Goal: Task Accomplishment & Management: Use online tool/utility

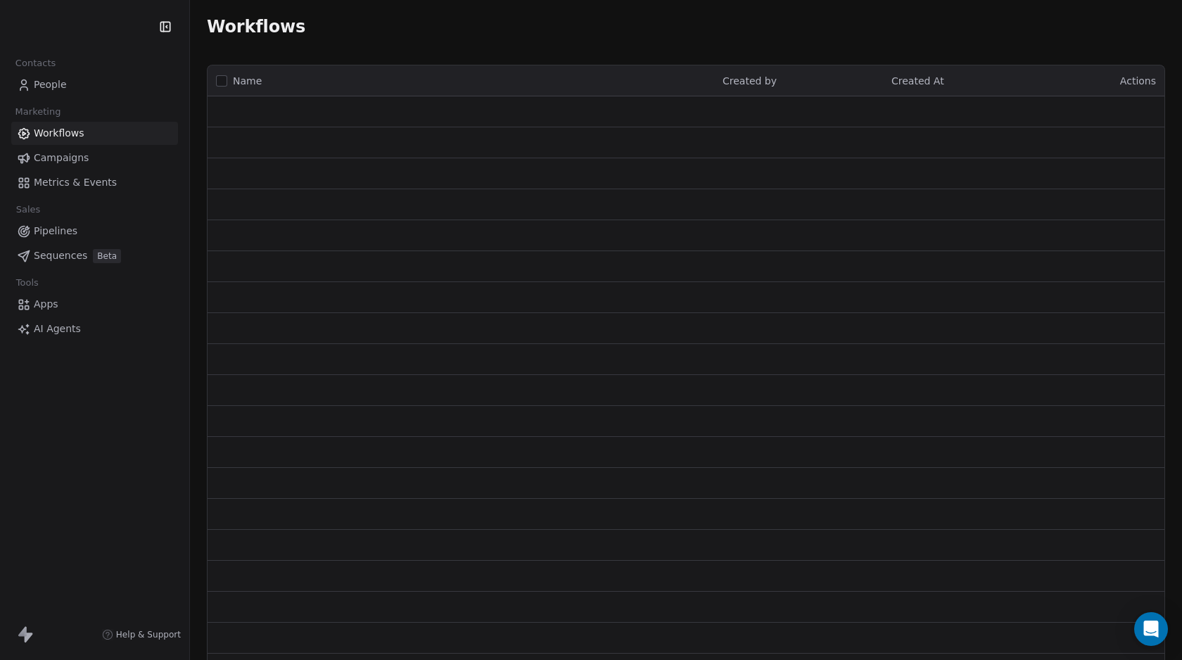
click at [101, 23] on html "Contacts People Marketing Workflows Campaigns Metrics & Events Sales Pipelines …" at bounding box center [591, 330] width 1182 height 660
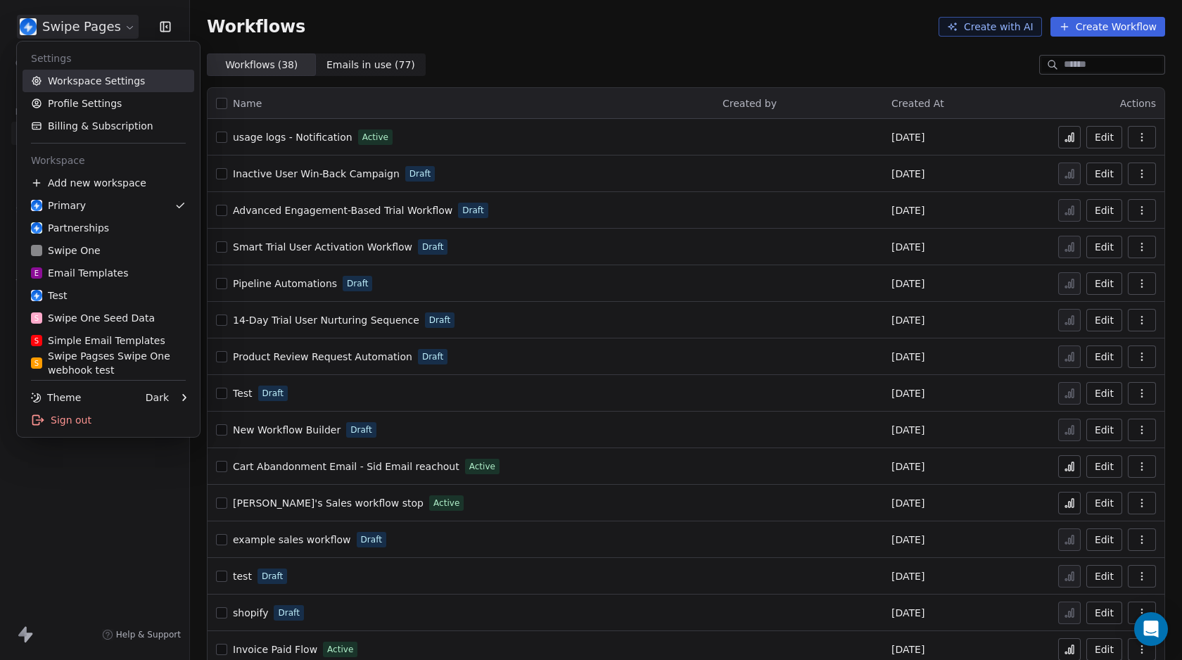
click at [80, 83] on link "Workspace Settings" at bounding box center [109, 81] width 172 height 23
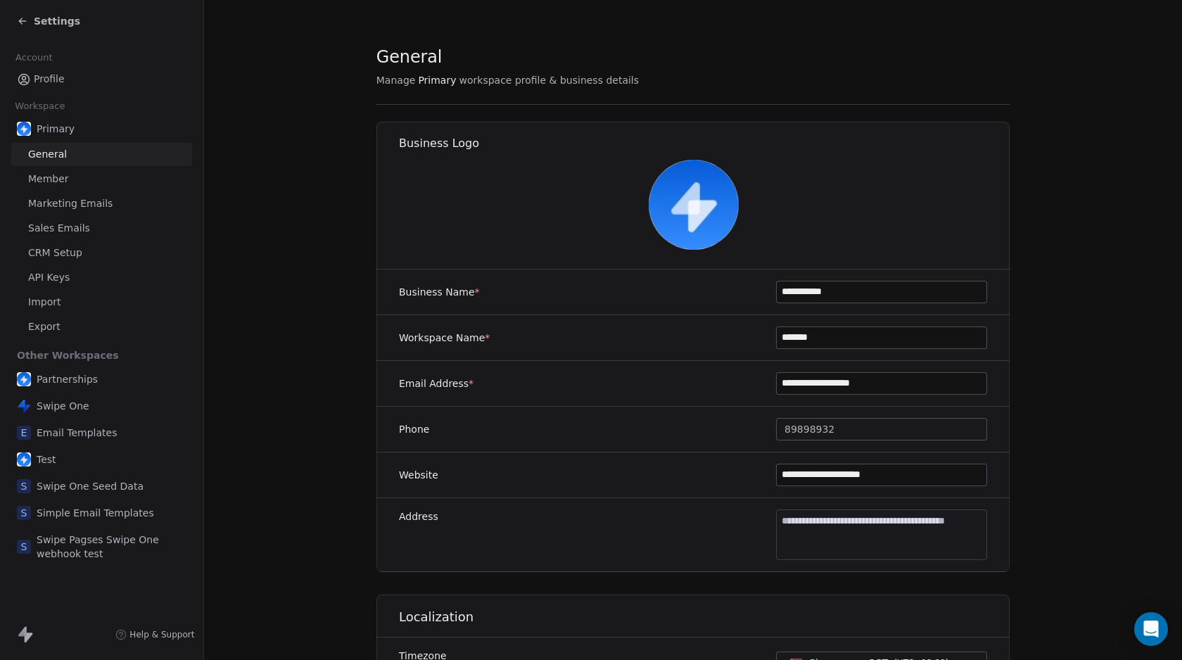
click at [58, 203] on span "Marketing Emails" at bounding box center [70, 203] width 84 height 15
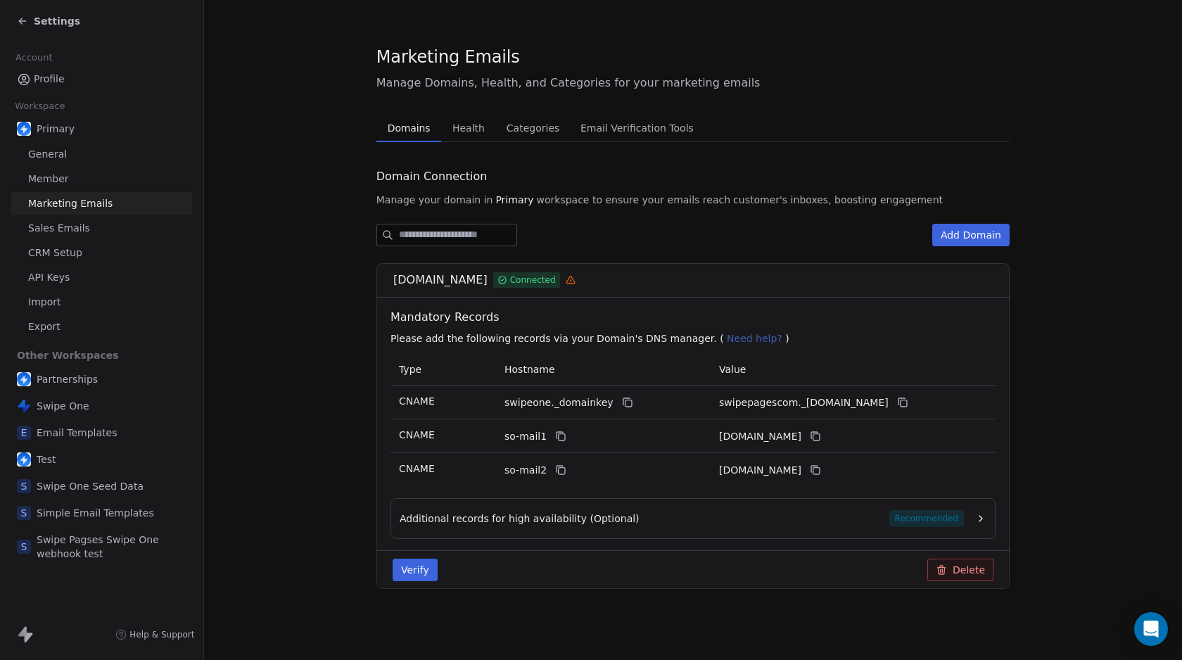
drag, startPoint x: 389, startPoint y: 281, endPoint x: 476, endPoint y: 285, distance: 86.7
click at [476, 285] on span "swipepages.com" at bounding box center [440, 280] width 94 height 17
click at [54, 24] on span "Settings" at bounding box center [57, 21] width 46 height 14
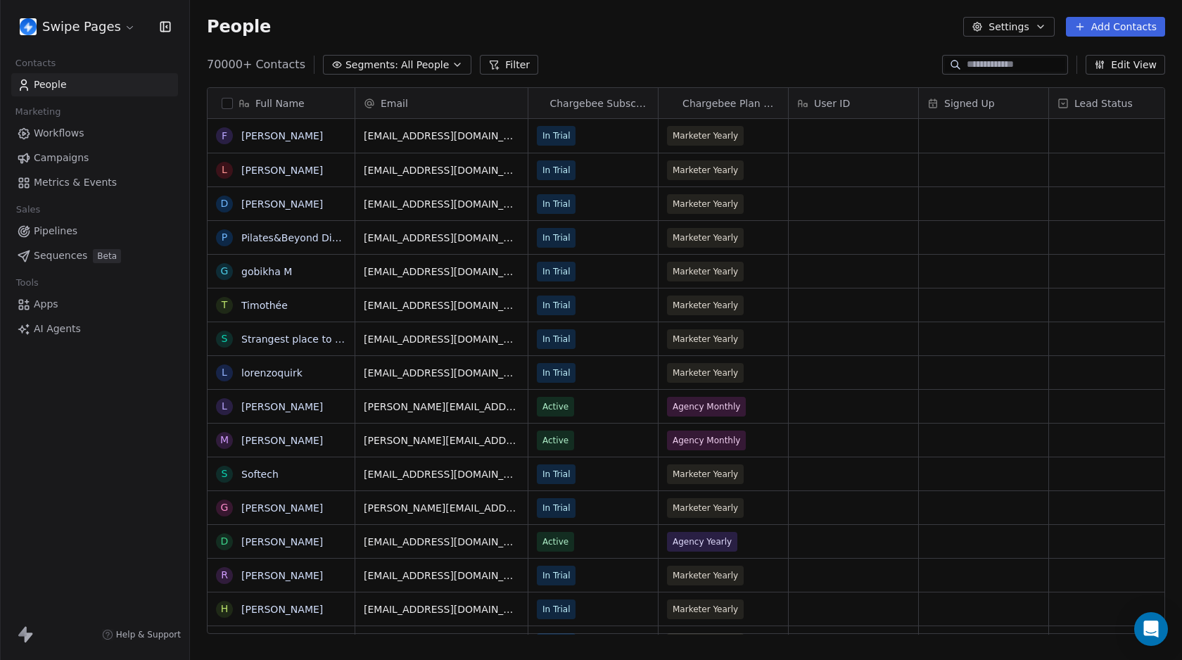
scroll to position [571, 982]
click at [56, 131] on span "Workflows" at bounding box center [59, 133] width 51 height 15
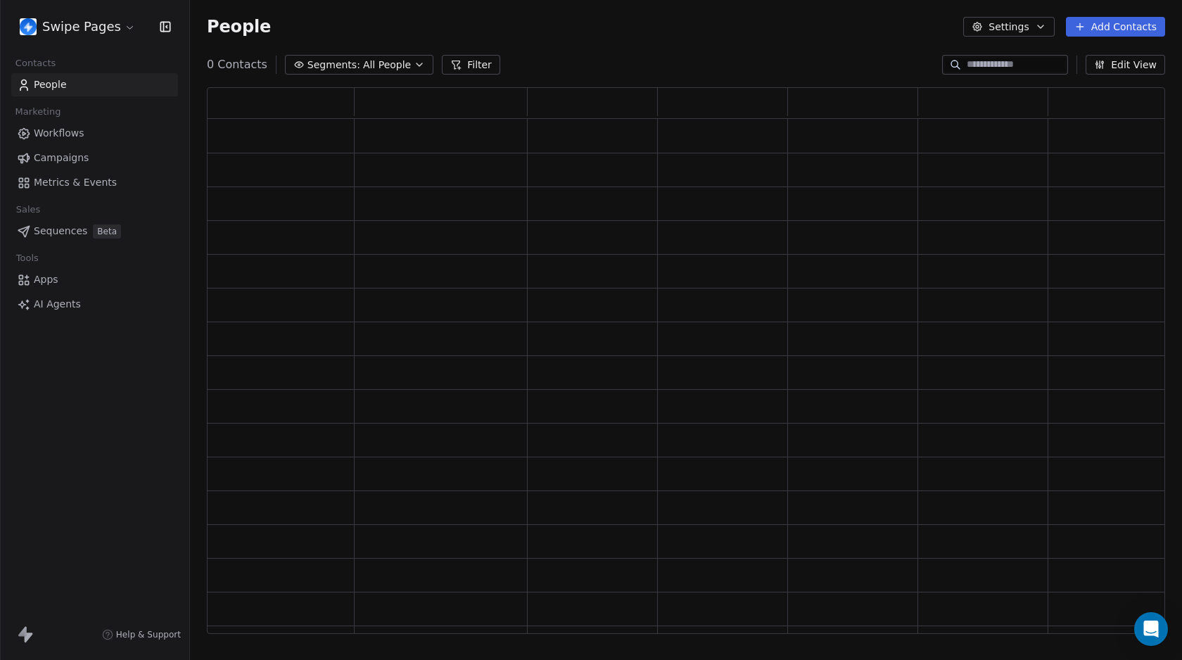
scroll to position [537, 948]
click at [101, 30] on html "Swipe Pages Contacts People Marketing Workflows Campaigns Metrics & Events Sale…" at bounding box center [591, 330] width 1182 height 660
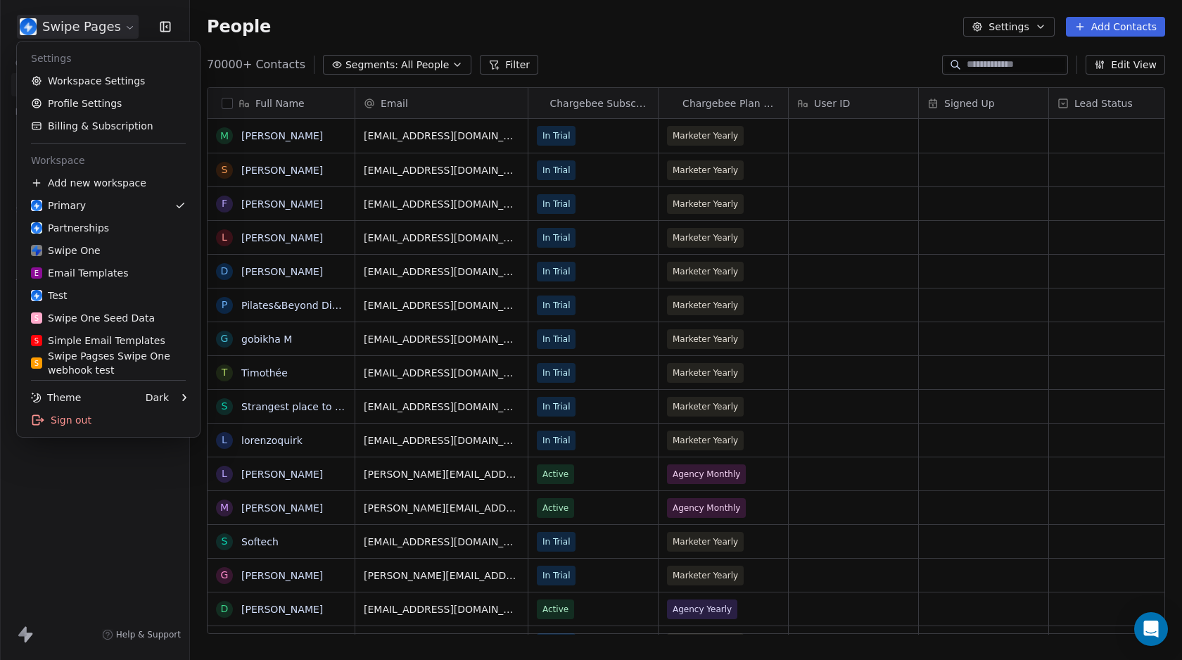
scroll to position [571, 982]
click at [306, 15] on html "Swipe Pages Contacts People Marketing Workflows Campaigns Metrics & Events Sale…" at bounding box center [591, 330] width 1182 height 660
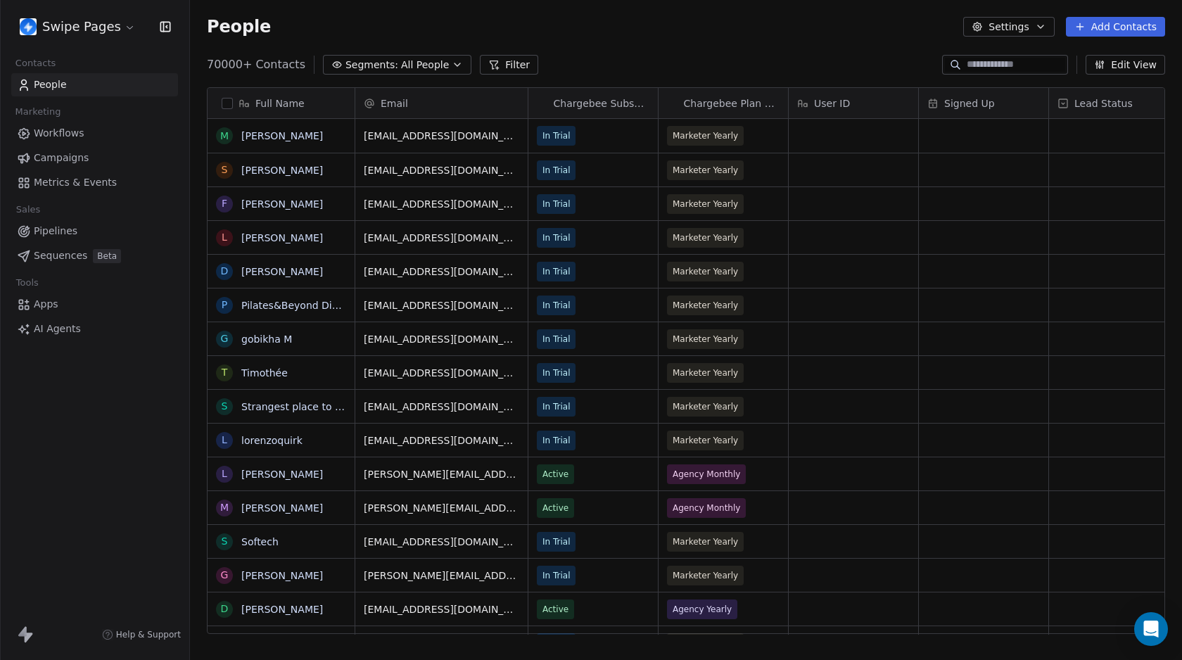
click at [76, 27] on html "Swipe Pages Contacts People Marketing Workflows Campaigns Metrics & Events Sale…" at bounding box center [591, 330] width 1182 height 660
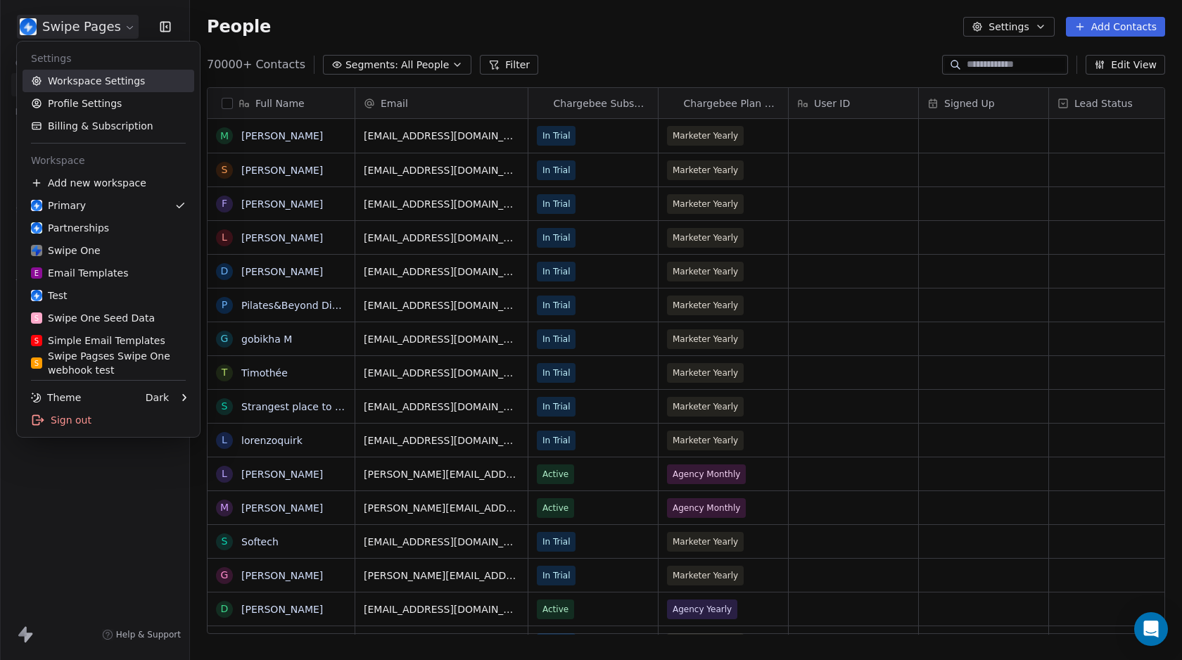
click at [85, 84] on link "Workspace Settings" at bounding box center [109, 81] width 172 height 23
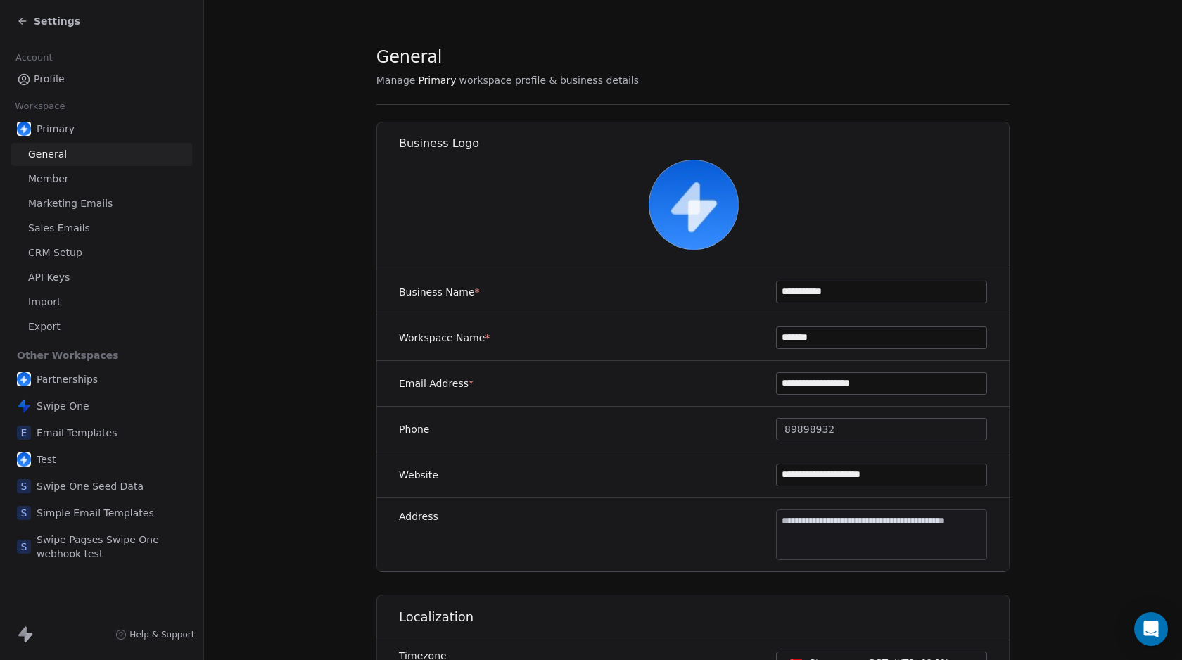
click at [69, 283] on link "API Keys" at bounding box center [101, 277] width 181 height 23
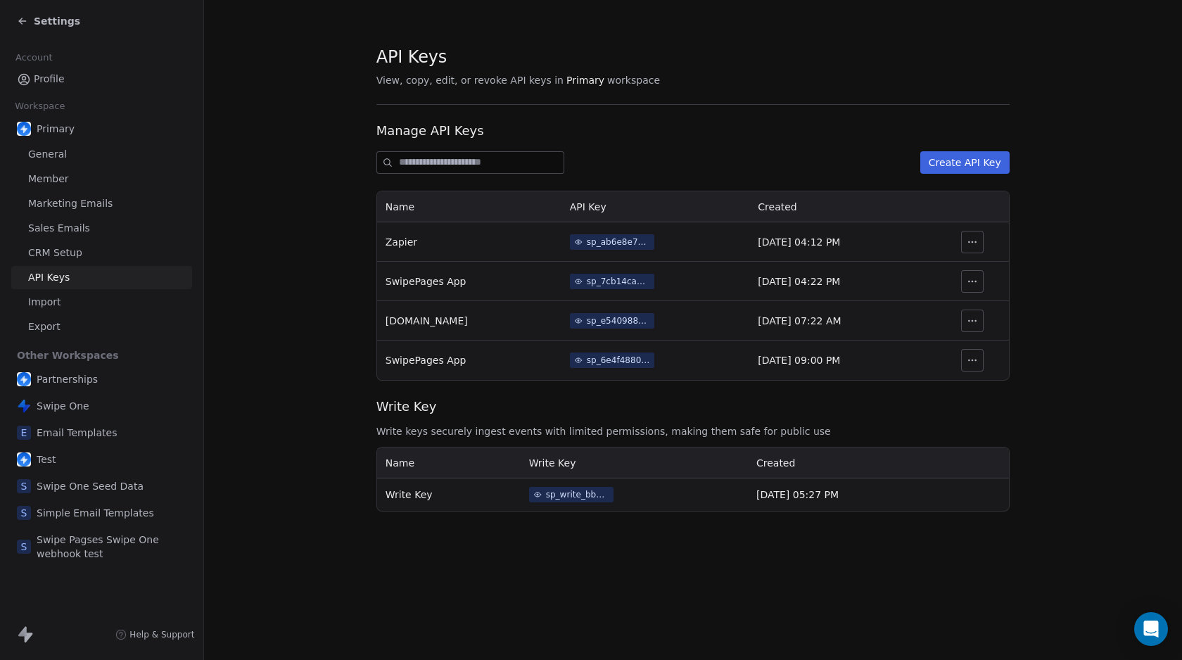
click at [589, 282] on div "sp_7cb14cad467343a891bf99507d4622c5" at bounding box center [618, 281] width 63 height 13
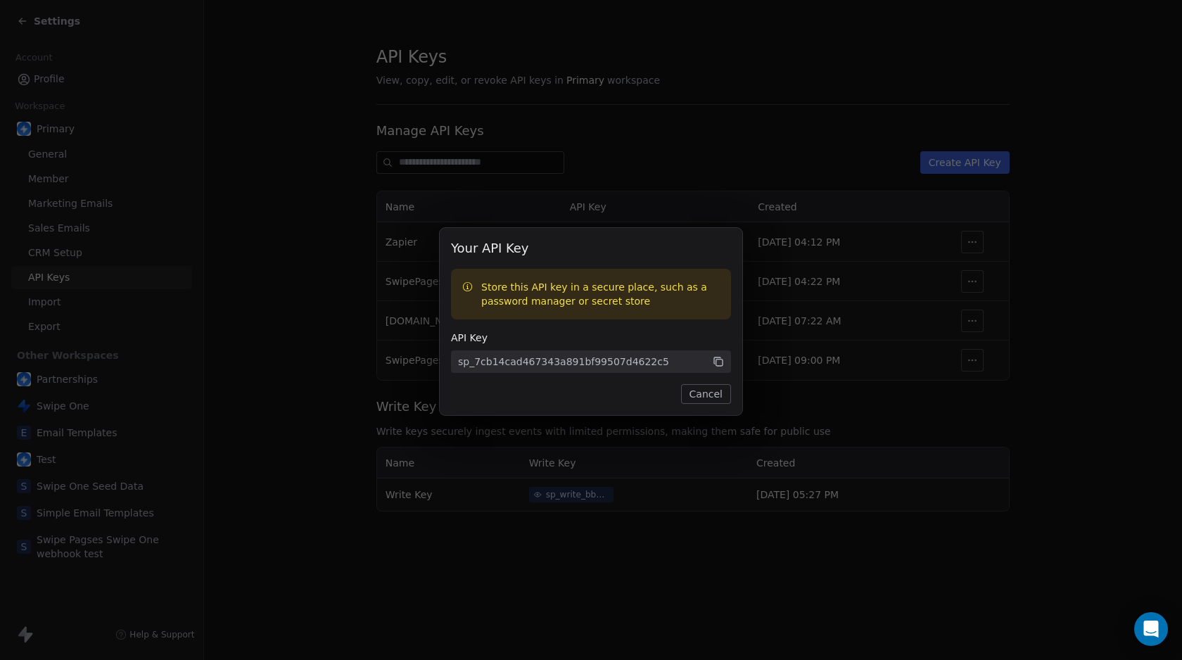
click at [728, 362] on span "sp_7cb14cad467343a891bf99507d4622c5" at bounding box center [591, 362] width 280 height 23
click at [720, 362] on icon at bounding box center [718, 361] width 13 height 13
click at [307, 289] on div "Your API Key Store this API key in a secure place, such as a password manager o…" at bounding box center [591, 330] width 1182 height 249
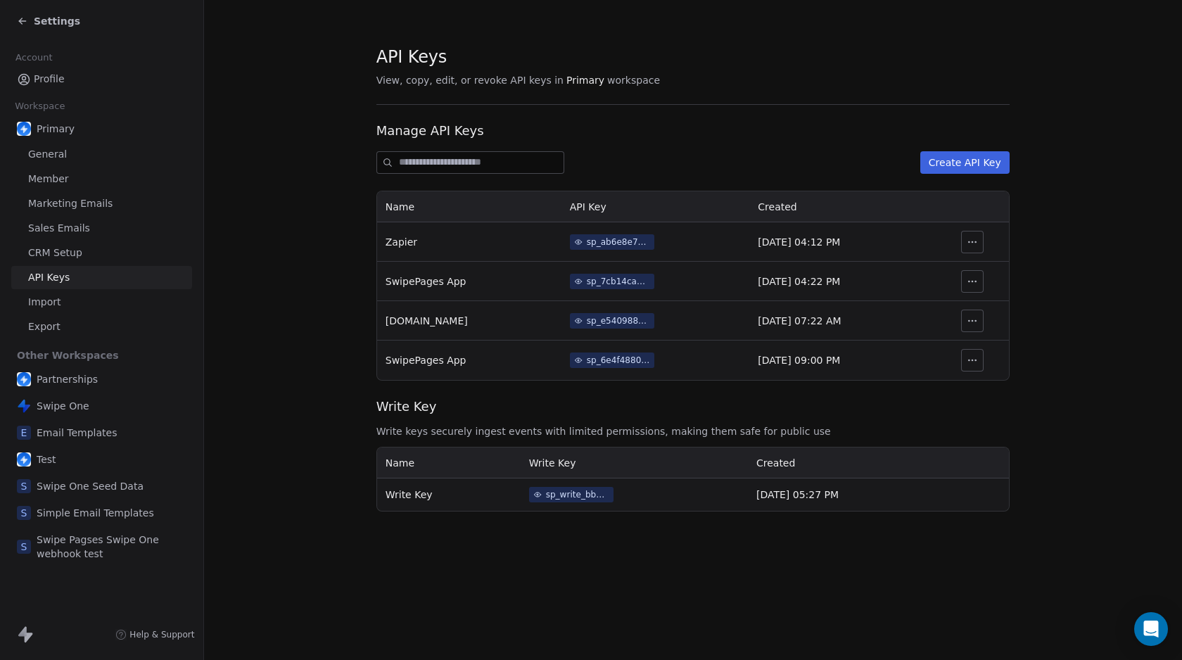
click at [25, 22] on icon at bounding box center [22, 20] width 11 height 11
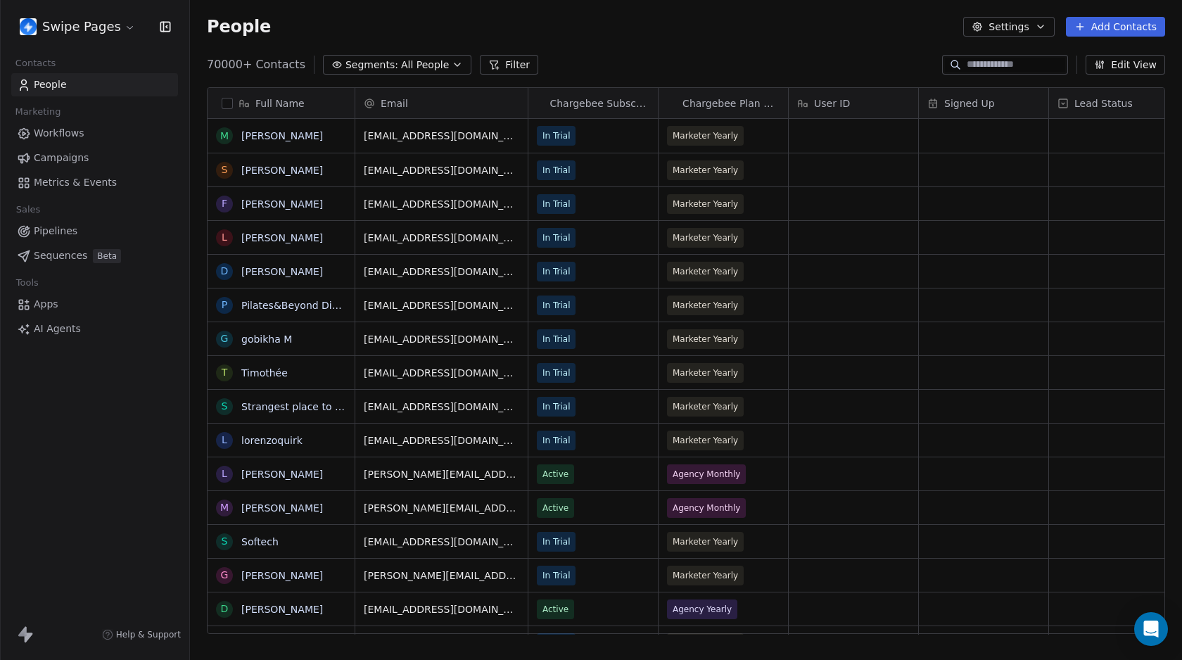
scroll to position [571, 982]
click at [63, 30] on html "Swipe Pages Contacts People Marketing Workflows Campaigns Metrics & Events Sale…" at bounding box center [591, 330] width 1182 height 660
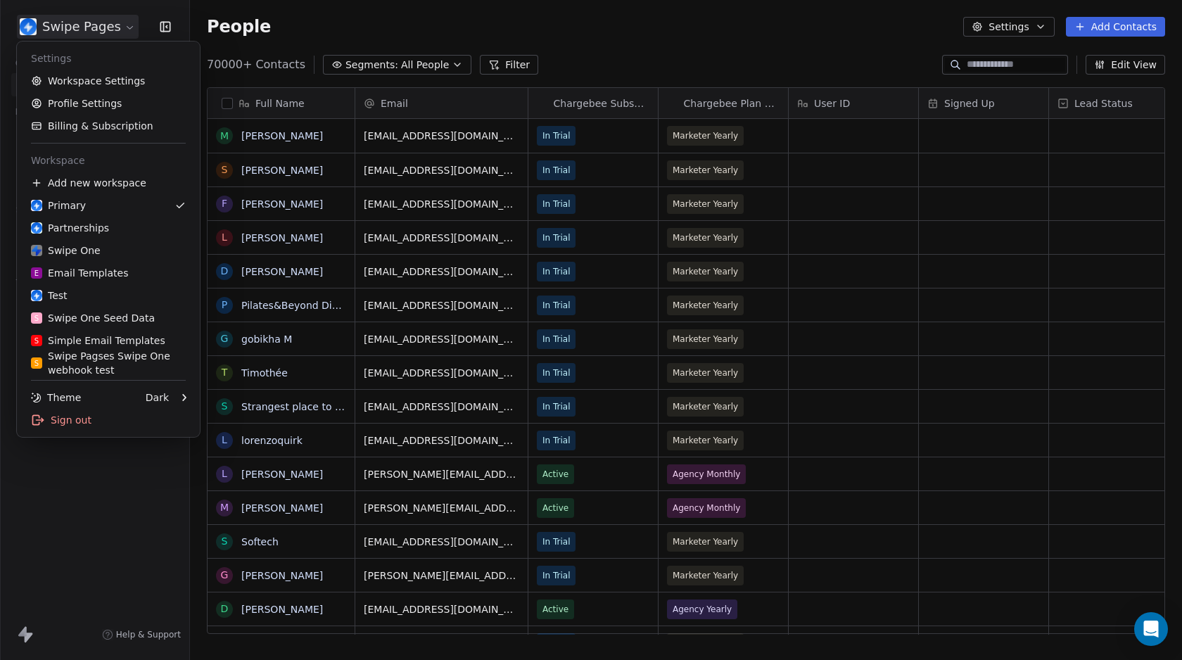
click at [307, 23] on html "Swipe Pages Contacts People Marketing Workflows Campaigns Metrics & Events Sale…" at bounding box center [591, 330] width 1182 height 660
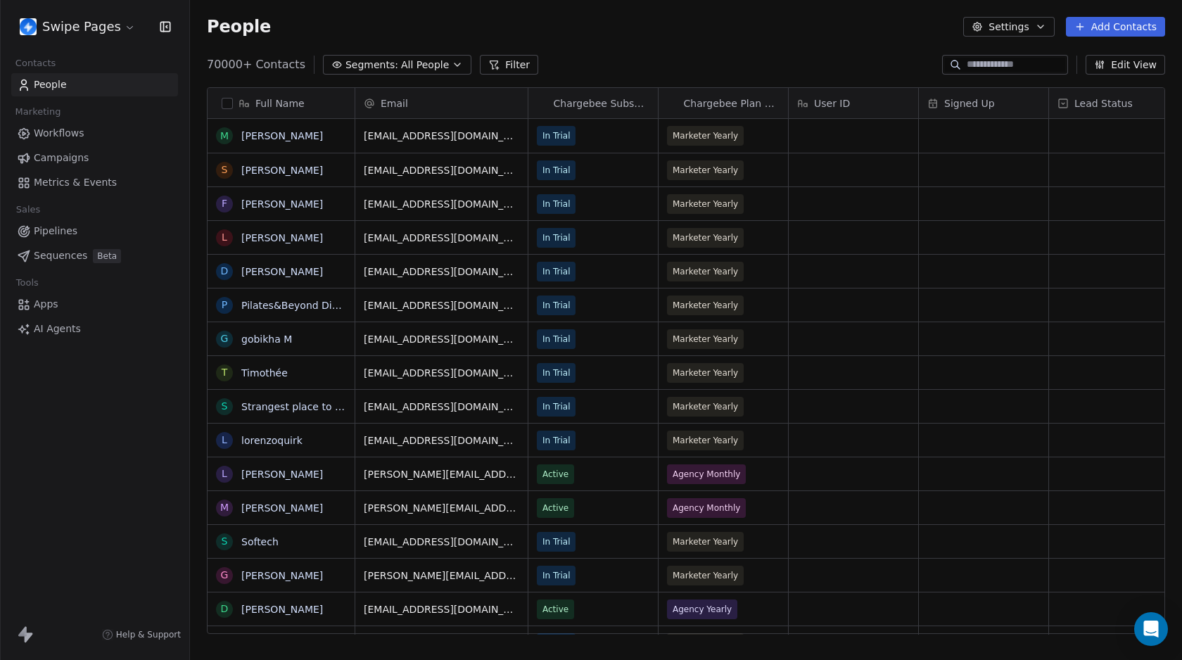
click at [489, 62] on button "Filter" at bounding box center [509, 65] width 58 height 20
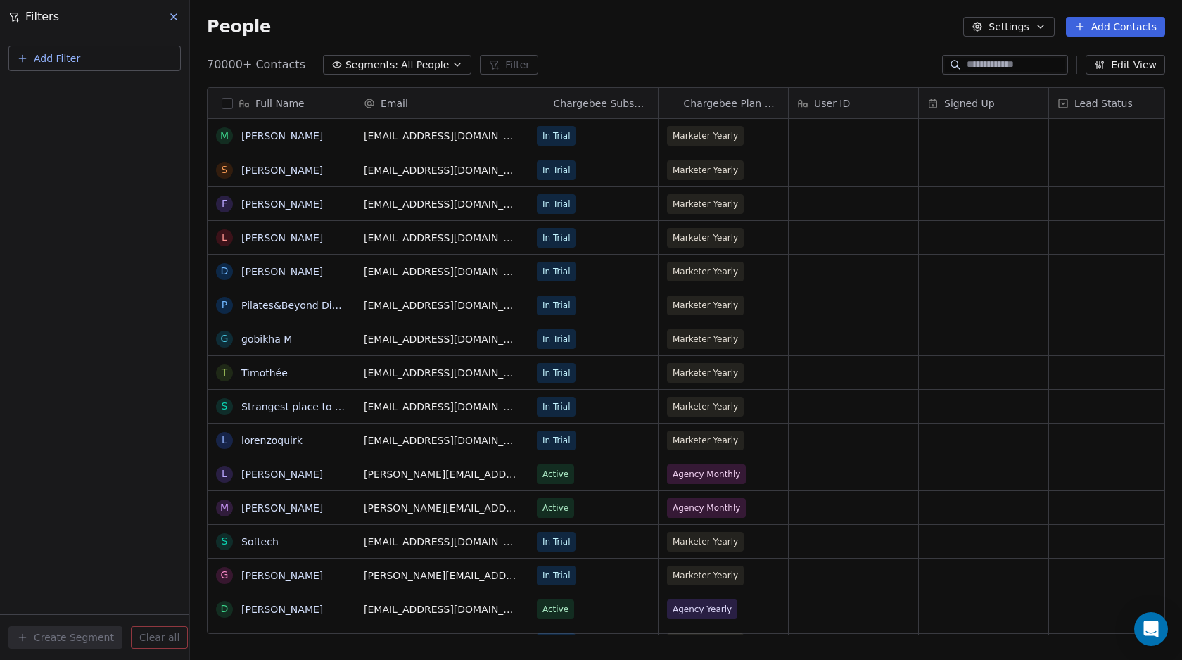
click at [49, 55] on span "Add Filter" at bounding box center [57, 58] width 46 height 15
click at [67, 110] on span "Contact activity" at bounding box center [62, 114] width 78 height 15
type input "**"
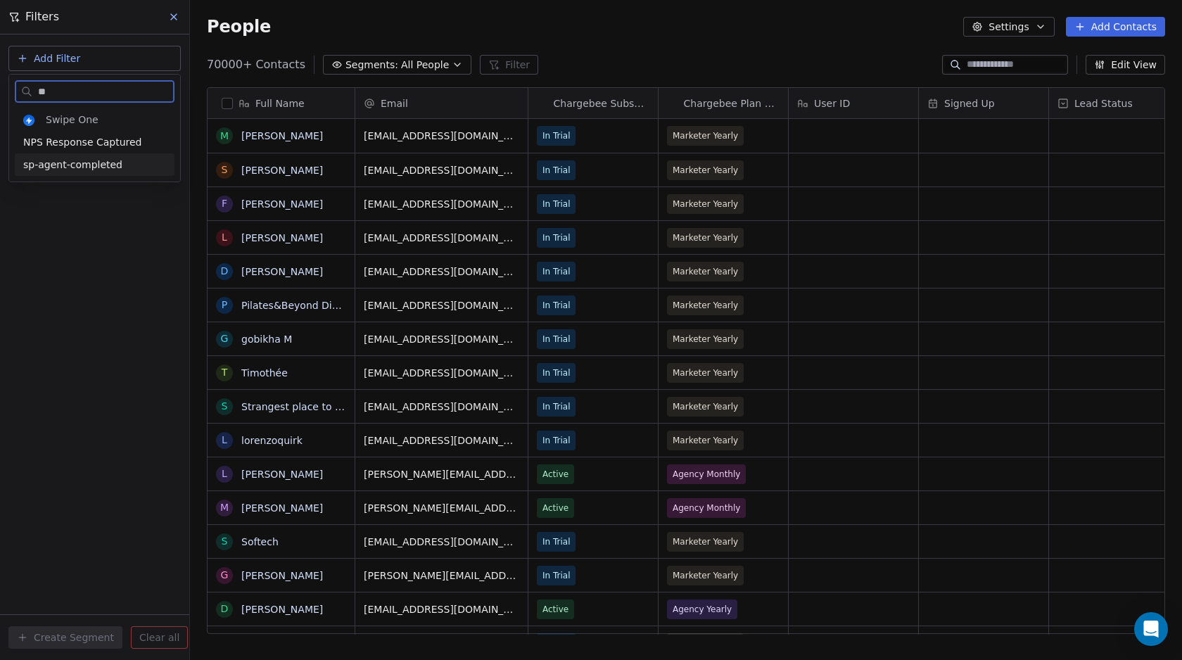
click at [40, 165] on span "sp-agent-completed" at bounding box center [72, 165] width 99 height 14
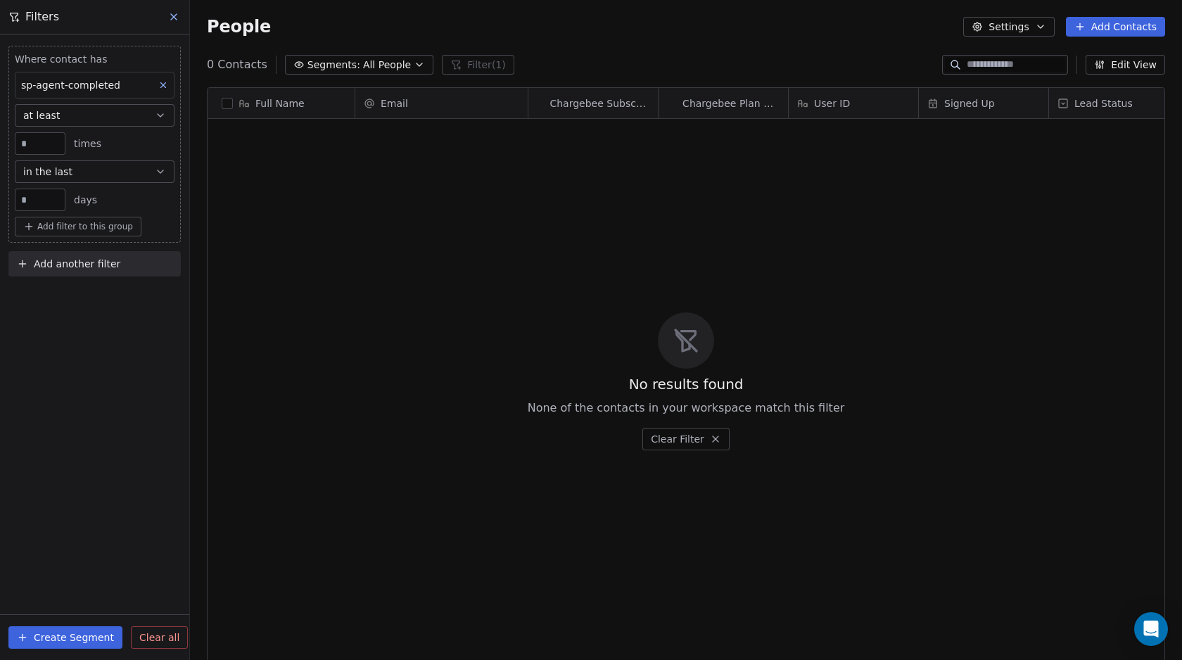
drag, startPoint x: 172, startPoint y: 18, endPoint x: 146, endPoint y: 11, distance: 26.8
click at [172, 17] on icon at bounding box center [173, 16] width 11 height 11
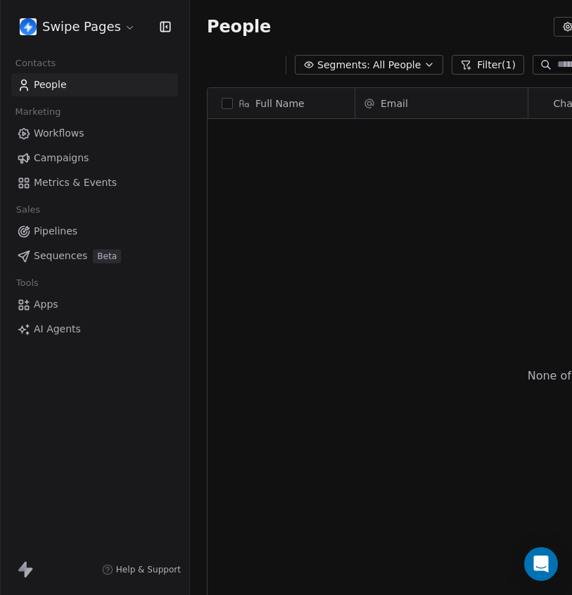
scroll to position [522, 574]
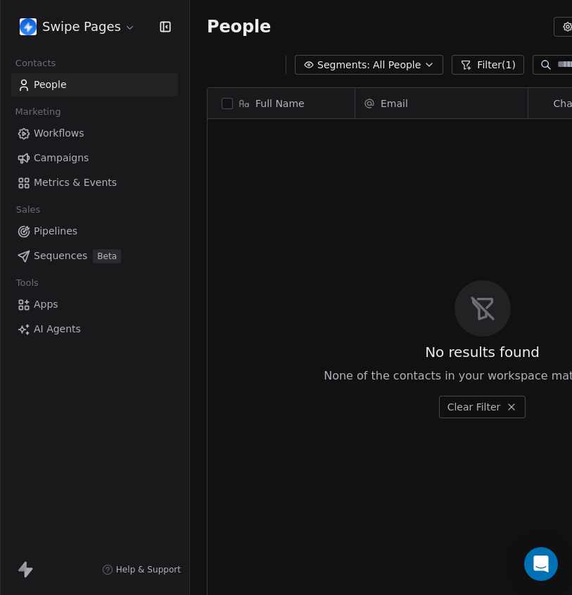
click at [302, 286] on div "No results found None of the contacts in your workspace match this filter Clear…" at bounding box center [483, 349] width 550 height 454
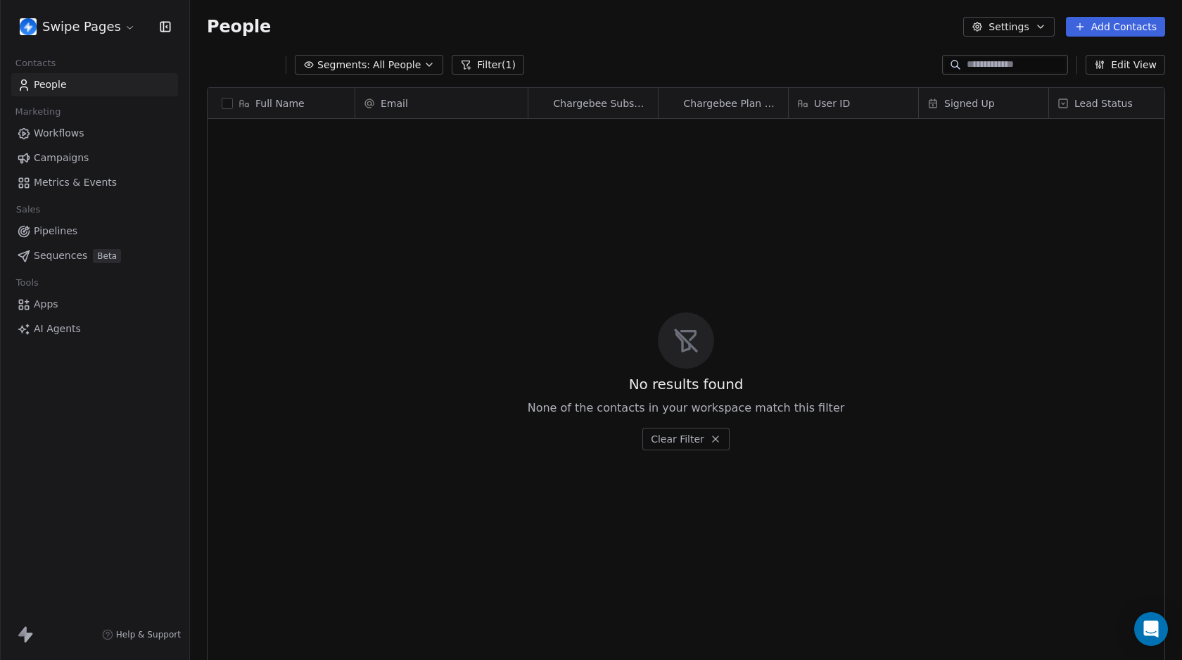
scroll to position [571, 982]
